Goal: Obtain resource: Download file/media

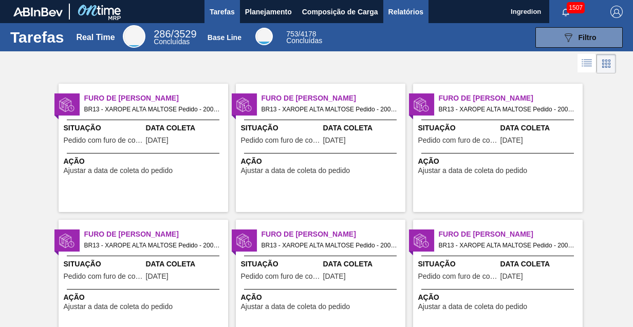
click at [405, 11] on span "Relatórios" at bounding box center [405, 12] width 35 height 12
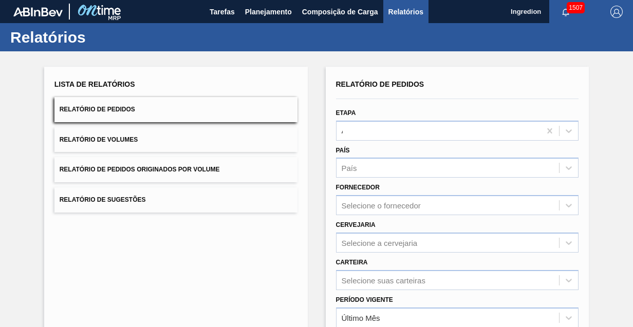
type input "Aguardando Faturamento"
type input "Xarope"
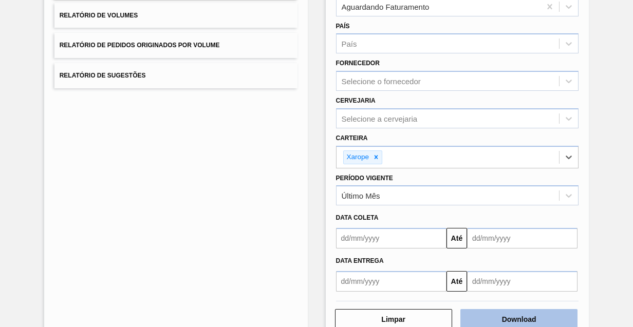
click at [517, 317] on button "Download" at bounding box center [518, 319] width 117 height 21
